Goal: Transaction & Acquisition: Purchase product/service

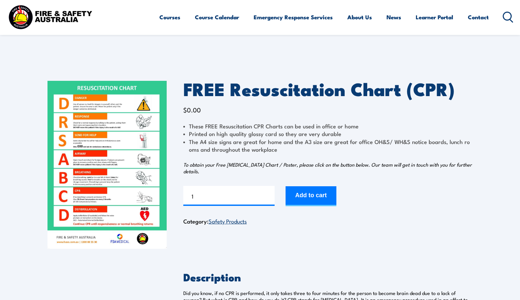
scroll to position [33, 0]
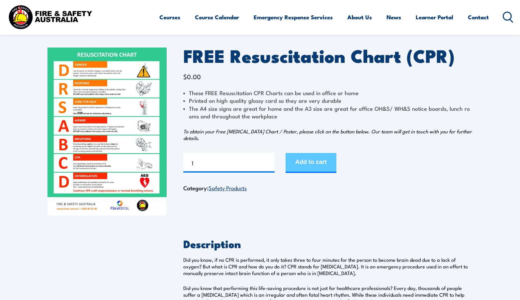
click at [310, 161] on button "Add to cart" at bounding box center [311, 163] width 51 height 20
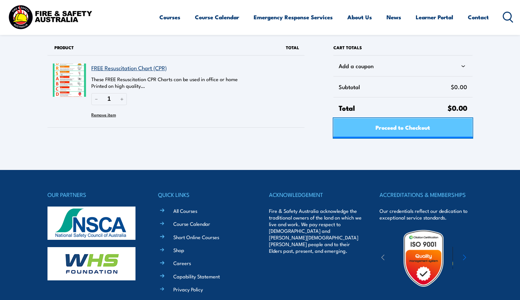
click at [406, 124] on span "Proceed to Checkout" at bounding box center [403, 127] width 55 height 18
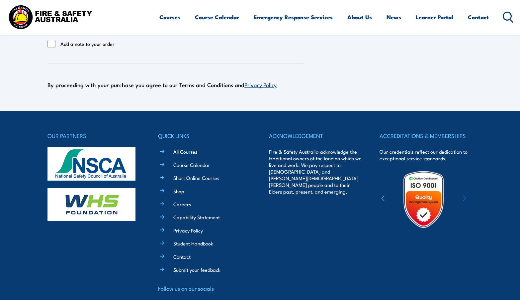
select select "VIC"
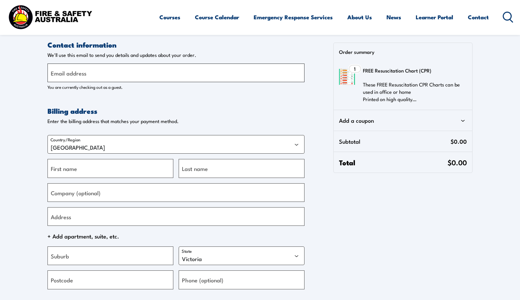
click at [99, 74] on input "Email address" at bounding box center [176, 72] width 257 height 19
type input "masayo.suzuki@cofcqld.com.au"
type input "Masayo"
type input "Suzuki"
type input "Churches of Christ Care"
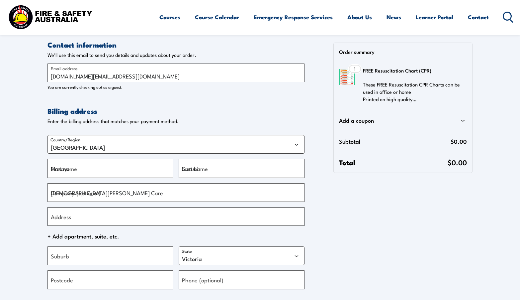
type input "18 Commercial Drive"
type input "Ashmore"
select select "QLD"
type input "4214"
type input "+61408882347"
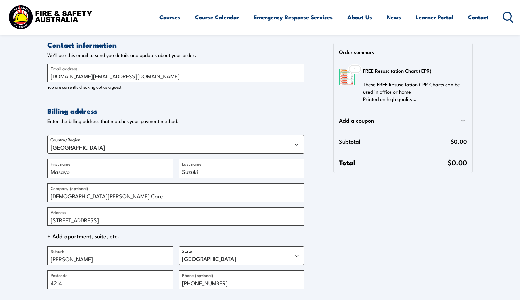
click at [392, 242] on div "Contact information Contact information We'll use this email to send you detail…" at bounding box center [260, 215] width 425 height 351
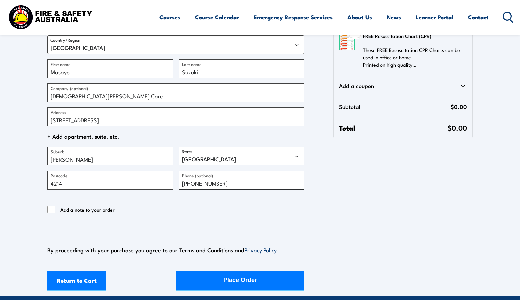
drag, startPoint x: 231, startPoint y: 183, endPoint x: 166, endPoint y: 183, distance: 65.8
click at [166, 183] on div "Country/Region Australia Masayo First name Suzuki Last name Churches of Christ …" at bounding box center [176, 110] width 257 height 160
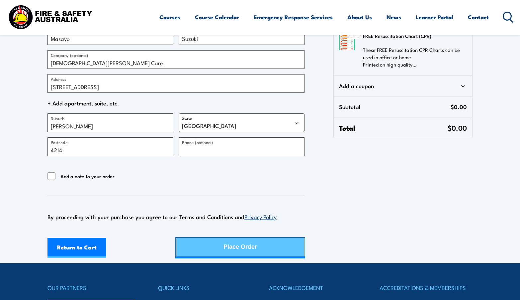
click at [246, 244] on div "Place Order" at bounding box center [241, 247] width 34 height 18
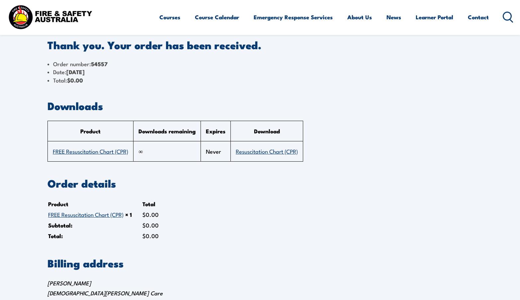
click at [263, 152] on link "Resuscitation Chart (CPR)" at bounding box center [267, 151] width 62 height 8
